Goal: Feedback & Contribution: Submit feedback/report problem

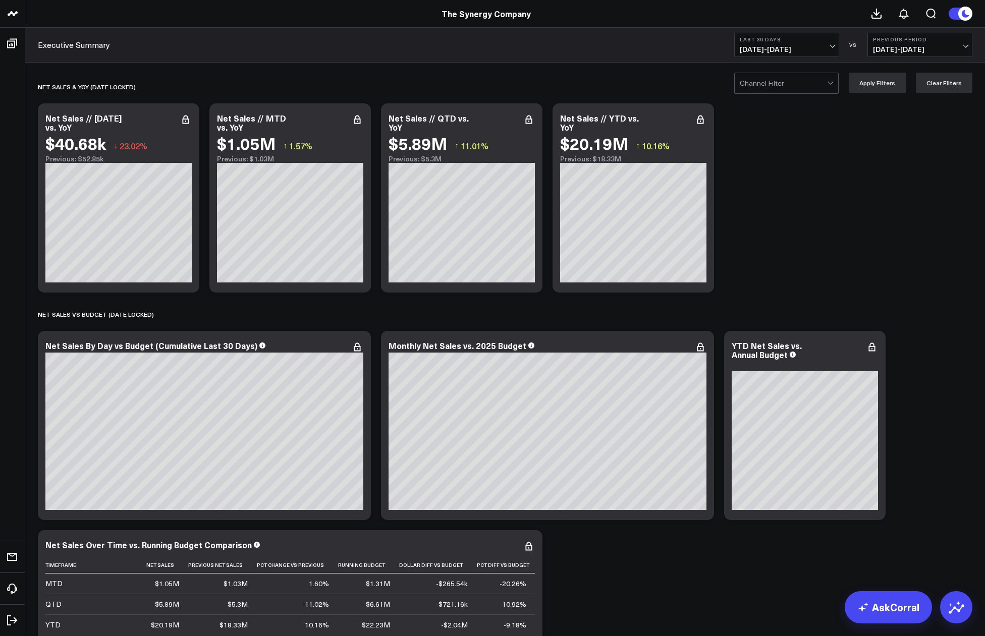
click at [706, 46] on button "Last 30 Days [DATE] - [DATE]" at bounding box center [786, 45] width 105 height 24
click at [706, 266] on link "MTD" at bounding box center [787, 263] width 104 height 19
click at [706, 47] on span "[DATE] - [DATE]" at bounding box center [920, 49] width 94 height 8
click at [706, 103] on link "YoY" at bounding box center [920, 105] width 104 height 19
click at [706, 85] on div at bounding box center [783, 83] width 87 height 20
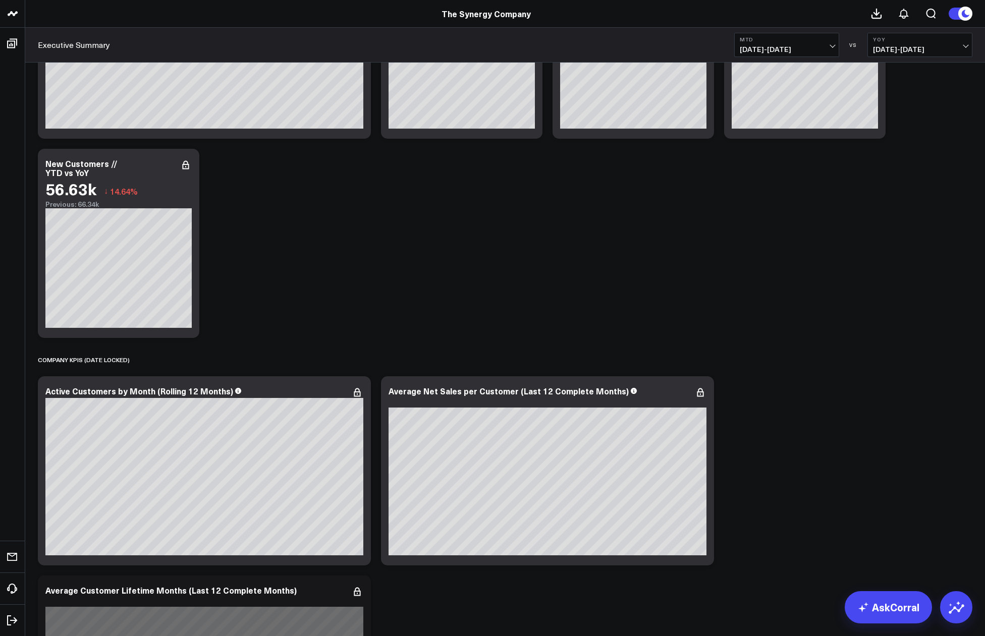
scroll to position [1952, 0]
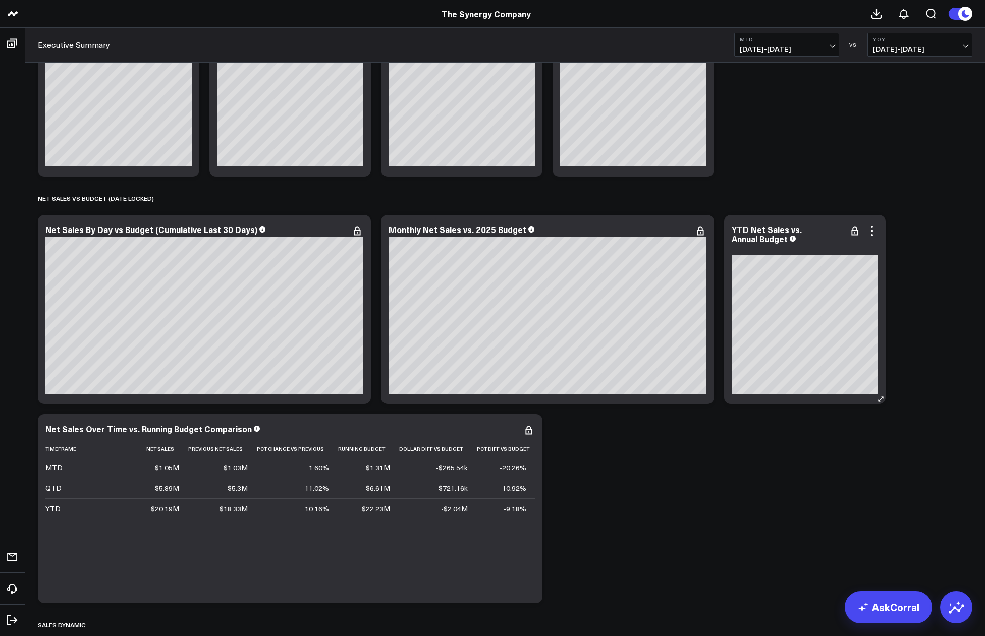
scroll to position [0, 0]
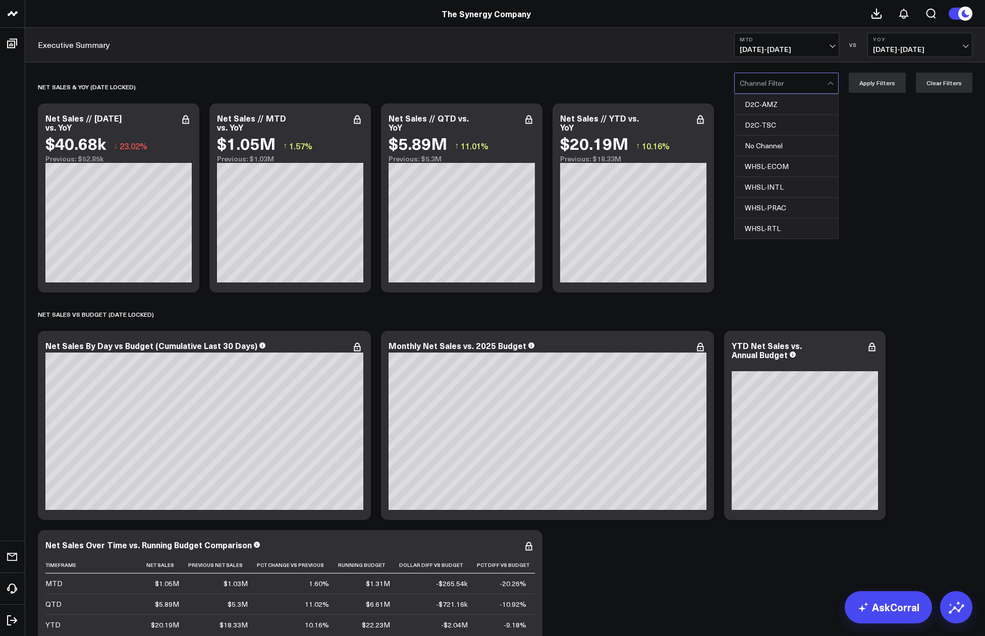
click at [706, 93] on div at bounding box center [783, 83] width 87 height 20
click at [706, 105] on div "D2C-AMZ" at bounding box center [786, 104] width 103 height 21
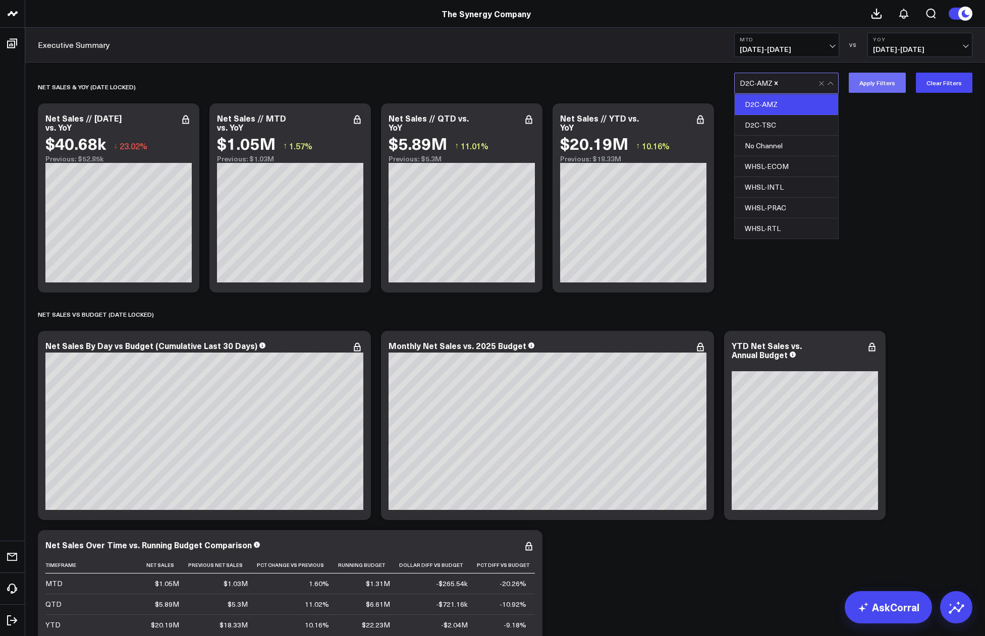
click at [706, 88] on button "Apply Filters" at bounding box center [877, 83] width 57 height 20
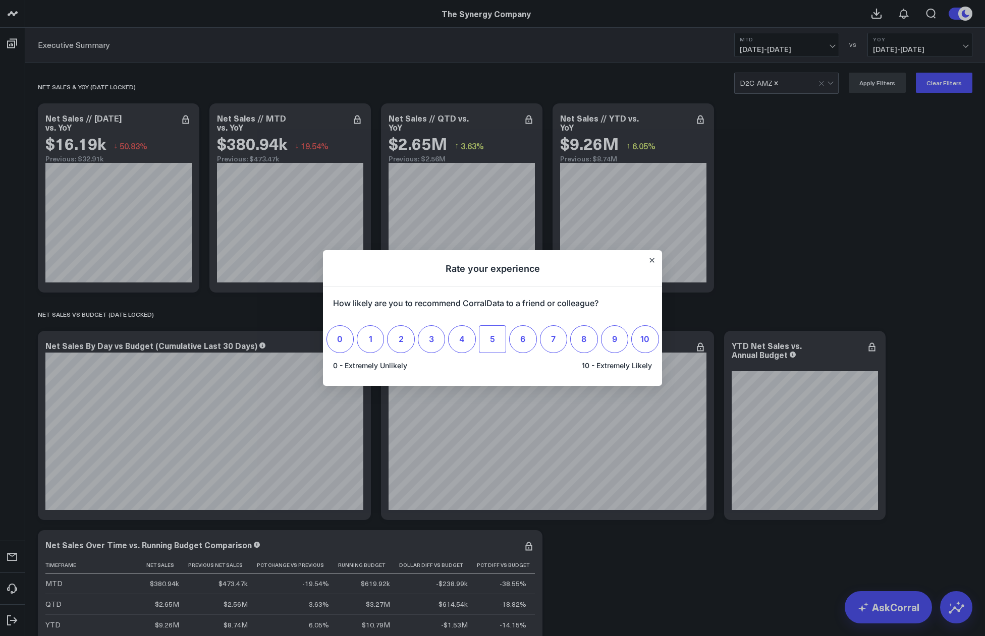
click at [496, 340] on label "5" at bounding box center [492, 338] width 27 height 27
click at [492, 339] on input "5" at bounding box center [492, 339] width 0 height 0
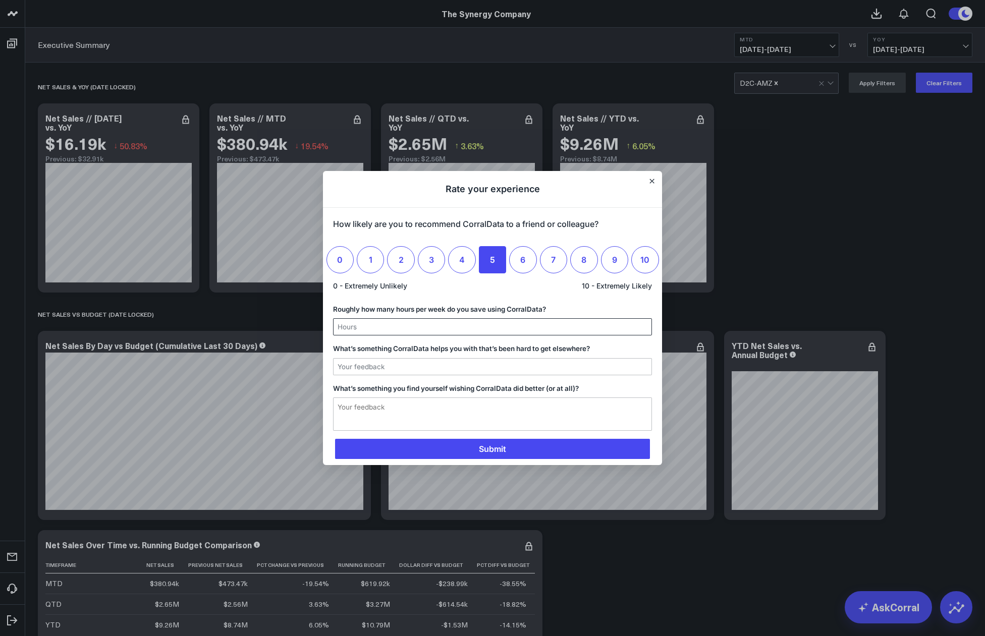
click at [497, 329] on input "Roughly how many hours per week do you save using CorralData?" at bounding box center [492, 327] width 318 height 16
type input "3"
click at [511, 362] on input "What’s something CorralData helps you with that’s been hard to get elsewhere?" at bounding box center [492, 367] width 318 height 16
click at [504, 446] on span "Submit" at bounding box center [492, 449] width 315 height 20
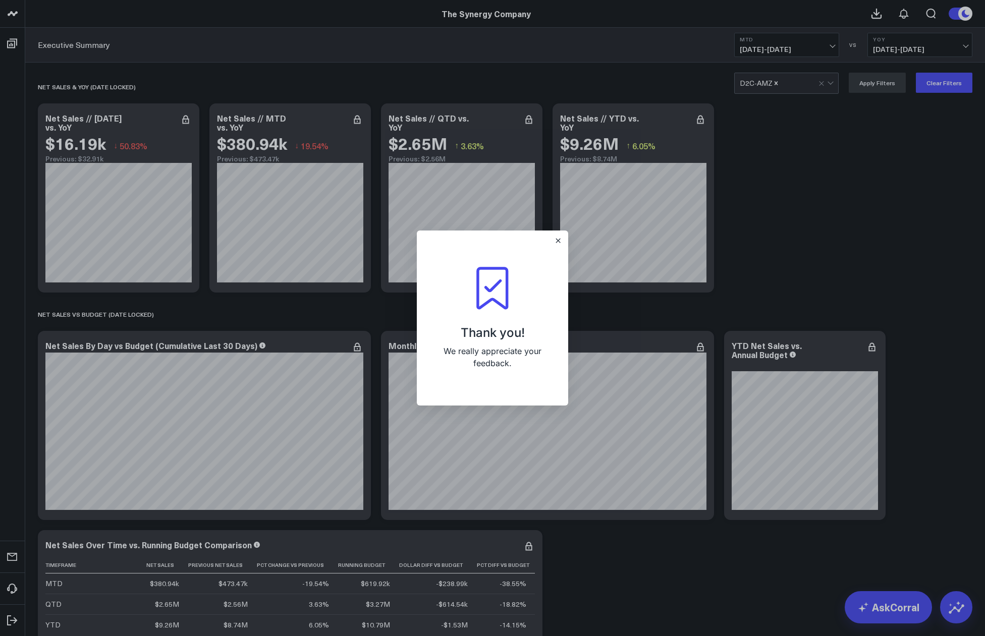
click at [562, 241] on div "Thank you! We really appreciate your feedback." at bounding box center [492, 318] width 151 height 175
click at [558, 239] on icon "Close" at bounding box center [558, 241] width 4 height 4
